Goal: Task Accomplishment & Management: Complete application form

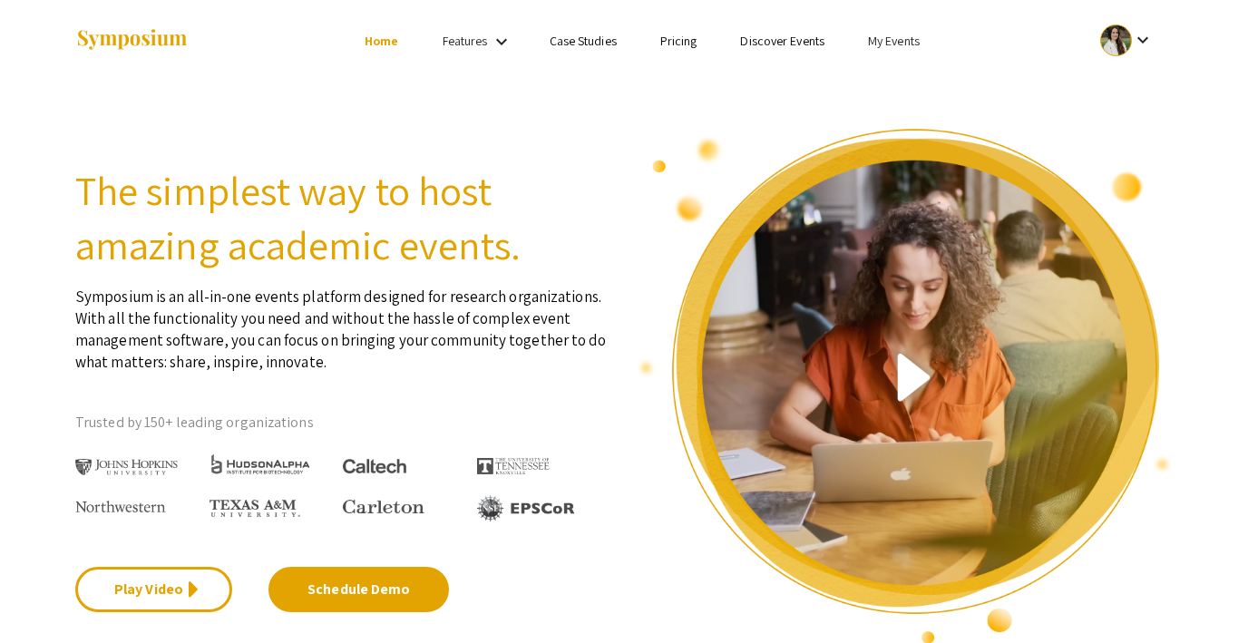
click at [873, 40] on link "My Events" at bounding box center [894, 41] width 52 height 16
click at [884, 67] on button "Events I've organized" at bounding box center [923, 81] width 155 height 44
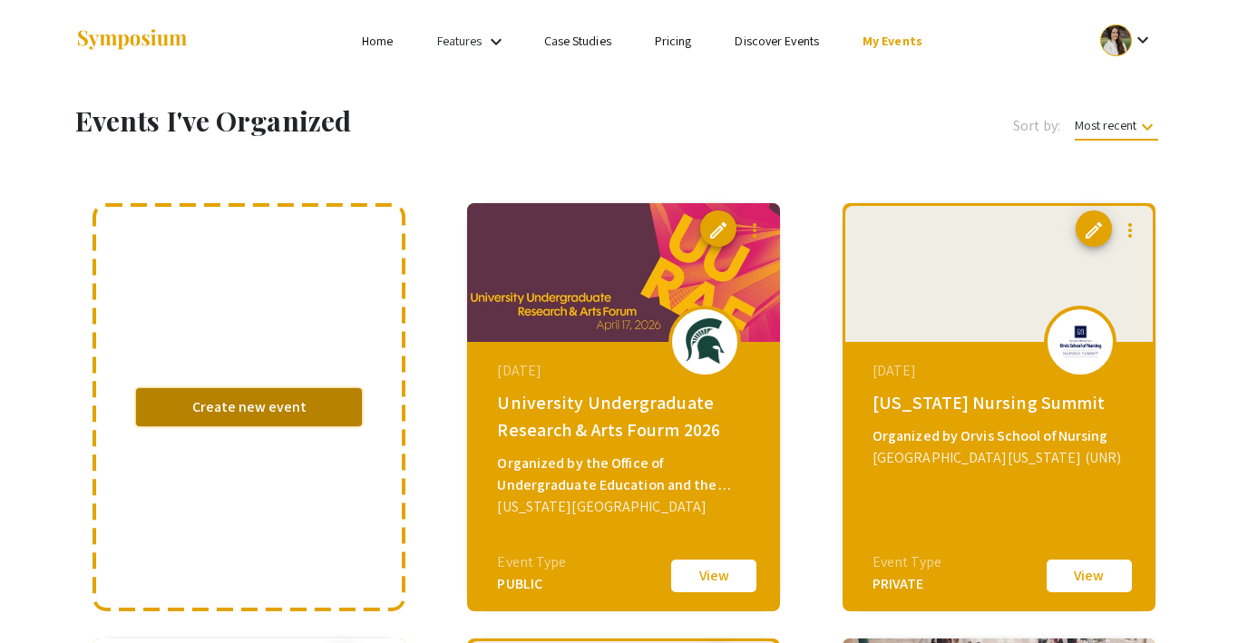
click at [238, 406] on button "Create new event" at bounding box center [249, 407] width 226 height 38
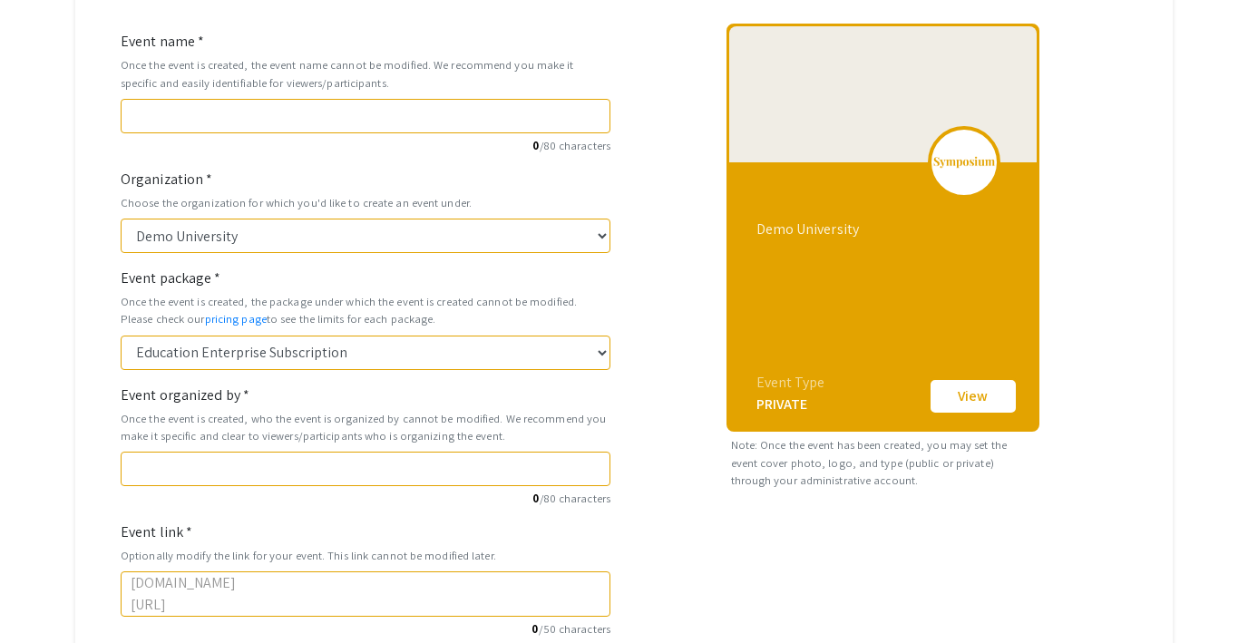
scroll to position [141, 0]
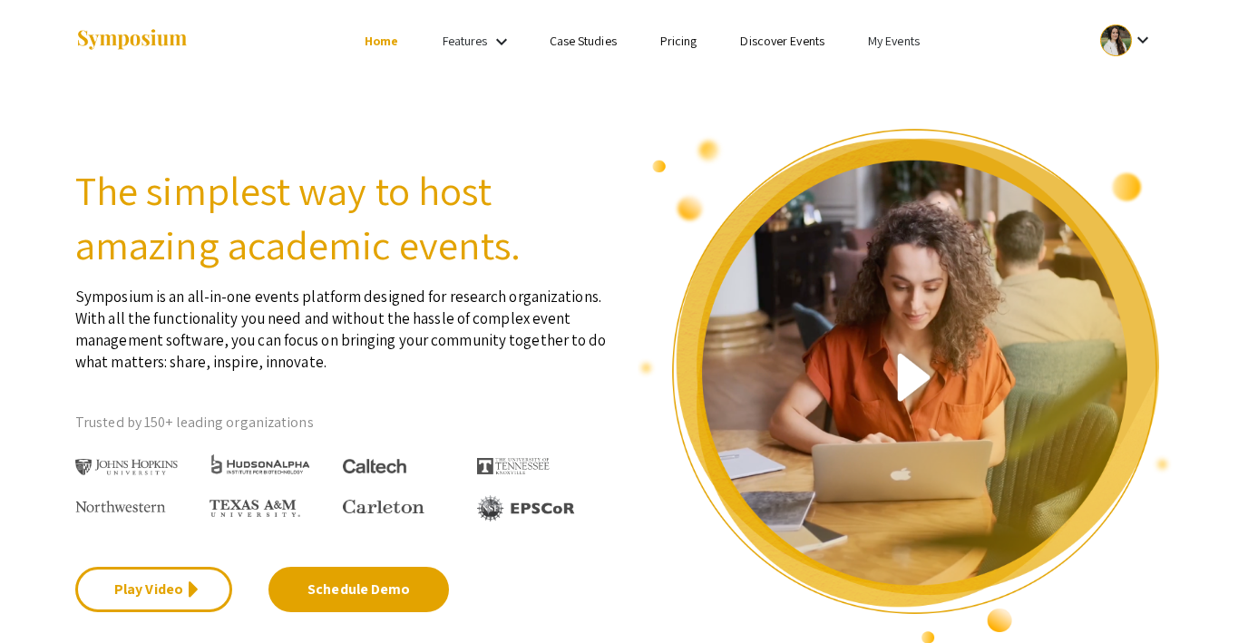
click at [671, 44] on link "Pricing" at bounding box center [679, 41] width 37 height 16
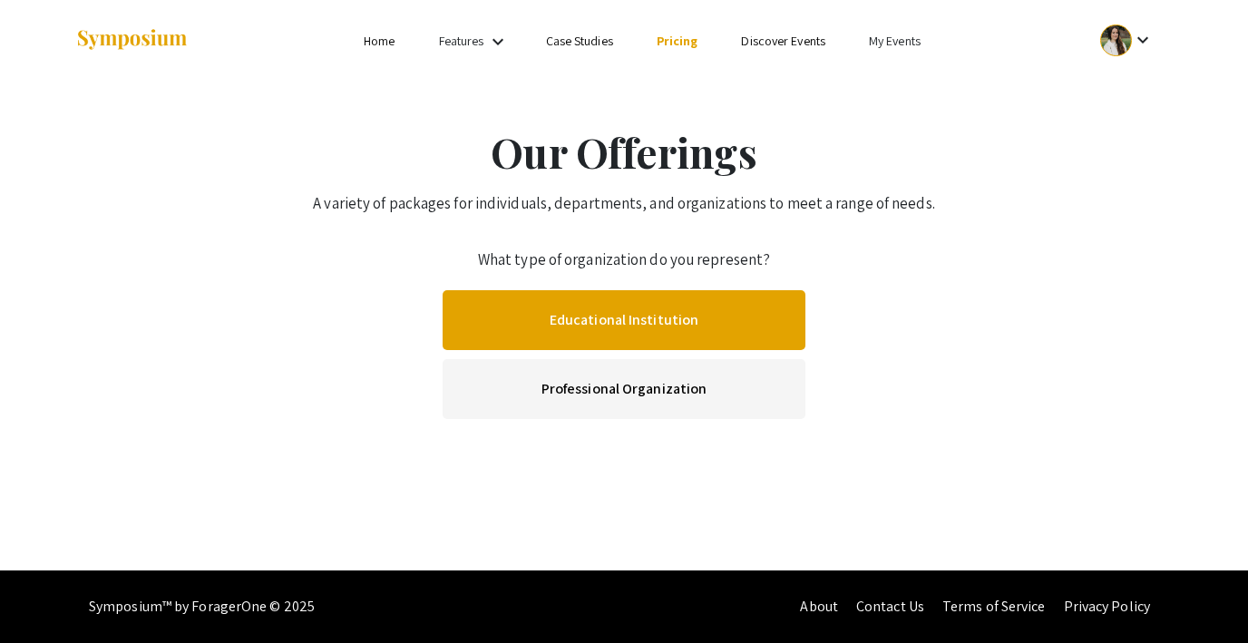
click at [617, 323] on link "Educational Institution" at bounding box center [624, 320] width 363 height 60
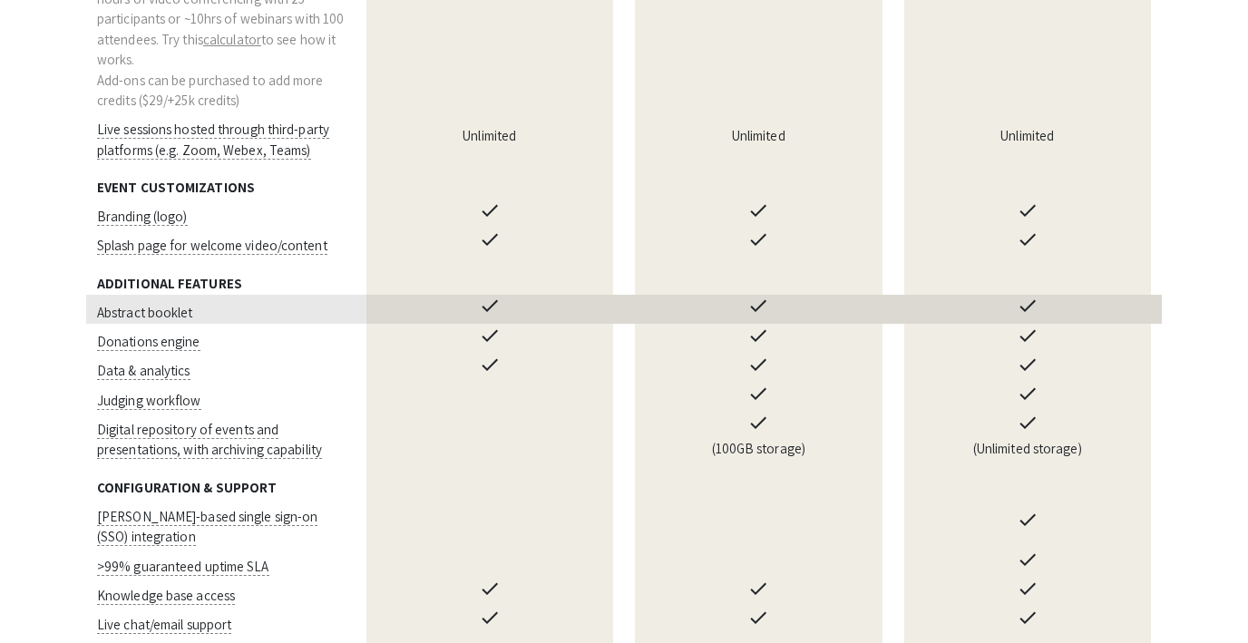
scroll to position [1353, 0]
